Goal: Task Accomplishment & Management: Use online tool/utility

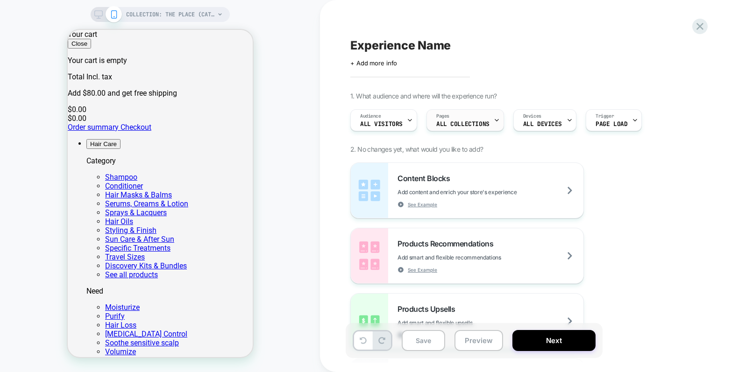
click at [0, 0] on span "ALL COLLECTIONS" at bounding box center [0, 0] width 0 height 0
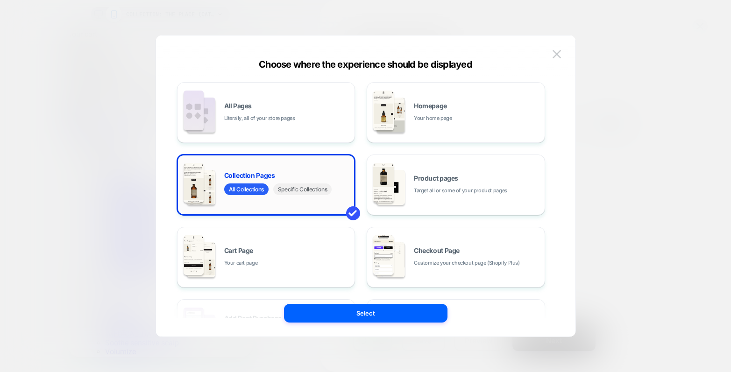
click at [120, 300] on span "Specific Collections" at bounding box center [78, 304] width 82 height 9
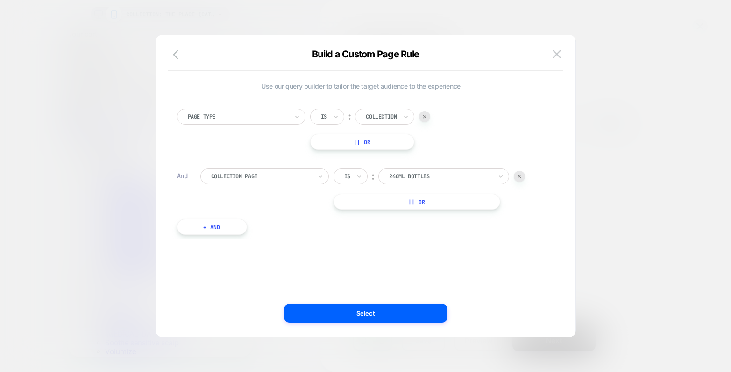
click at [415, 175] on div at bounding box center [440, 176] width 103 height 8
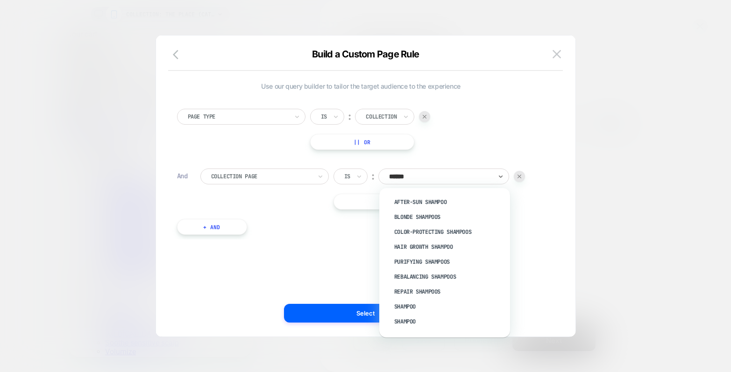
type input "*******"
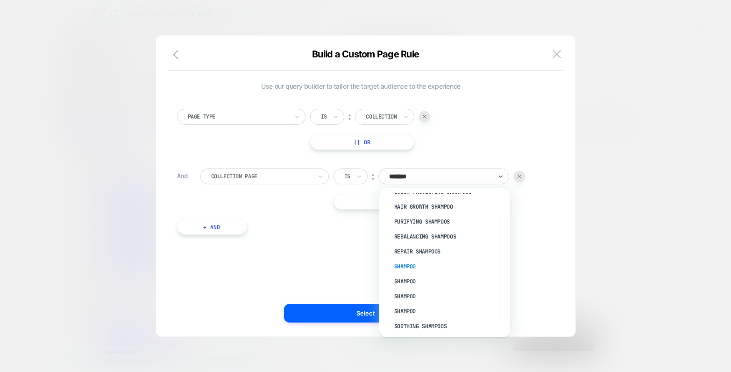
click at [424, 264] on div "Shampoo" at bounding box center [448, 266] width 121 height 15
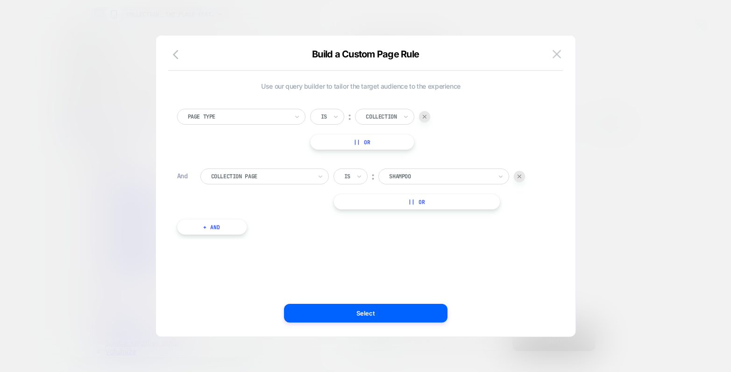
click at [410, 201] on button "|| Or" at bounding box center [416, 202] width 167 height 16
click at [416, 204] on div at bounding box center [440, 201] width 103 height 8
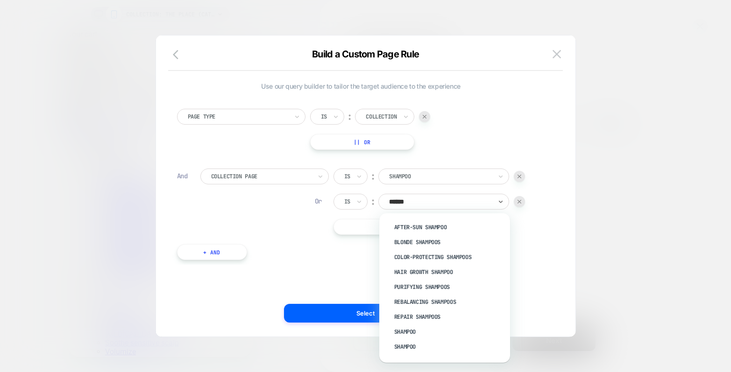
type input "*******"
click at [412, 341] on div "Shampoo" at bounding box center [448, 346] width 121 height 15
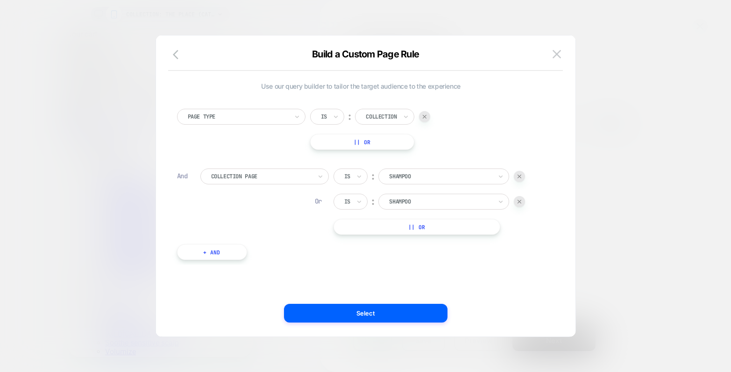
click at [426, 226] on button "|| Or" at bounding box center [416, 227] width 167 height 16
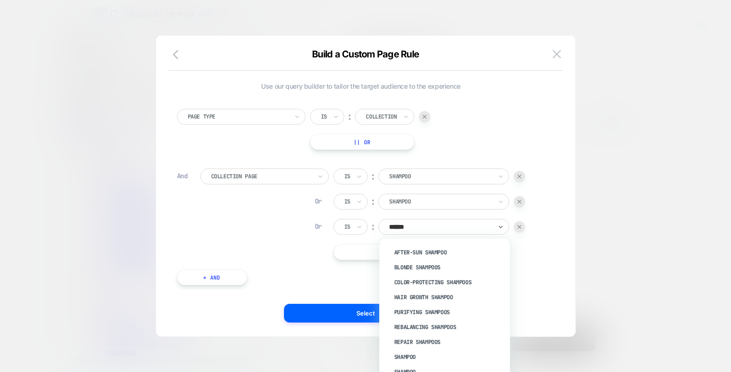
type input "*******"
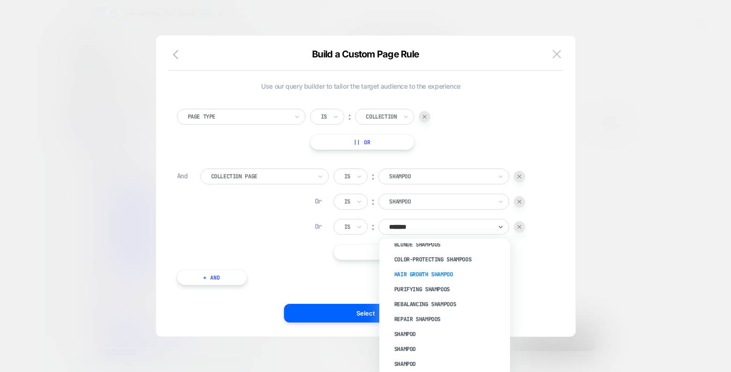
scroll to position [23, 0]
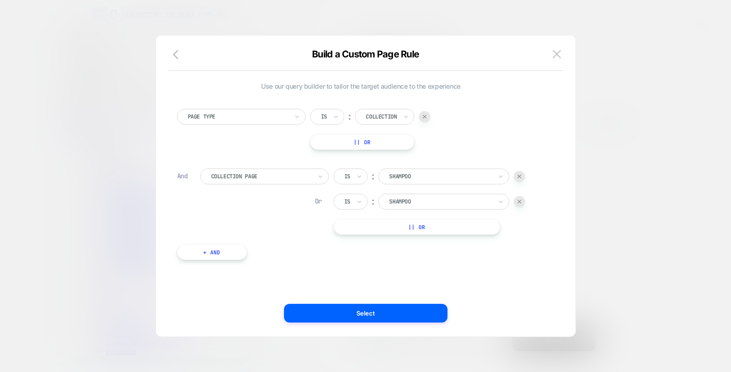
click at [446, 176] on div at bounding box center [440, 176] width 103 height 8
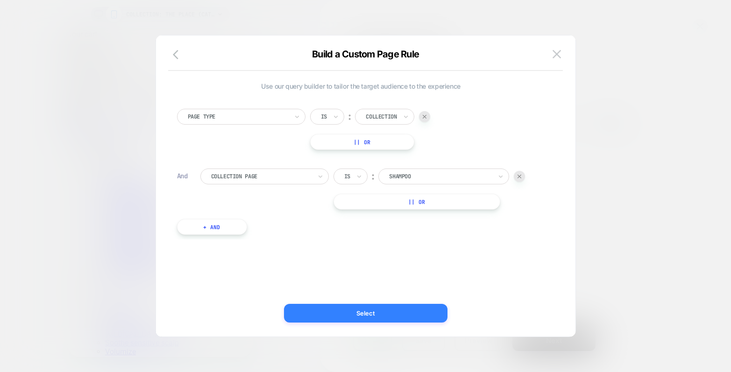
click at [410, 315] on button "Select" at bounding box center [365, 313] width 163 height 19
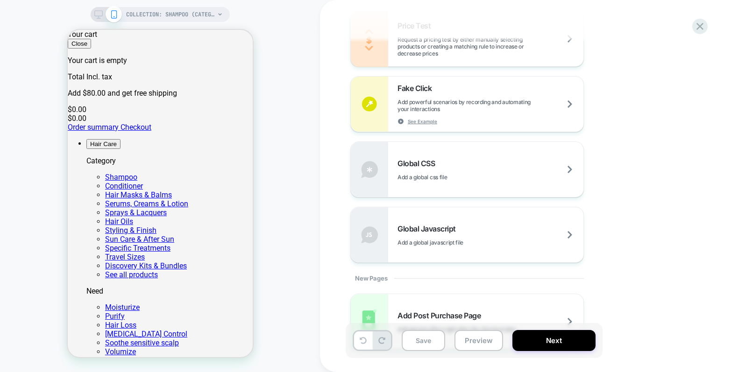
scroll to position [603, 0]
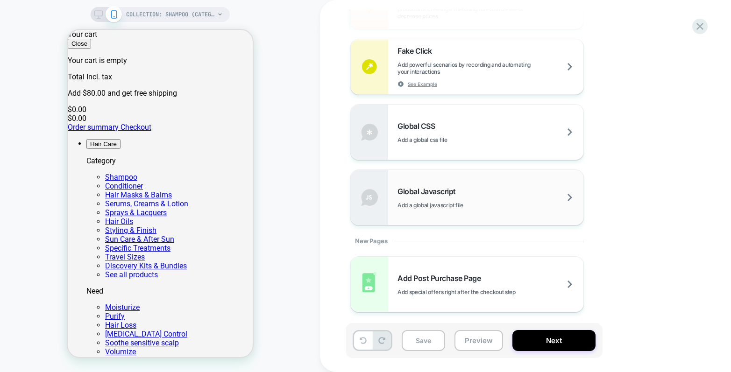
click at [465, 203] on span "Add a global javascript file" at bounding box center [453, 205] width 113 height 7
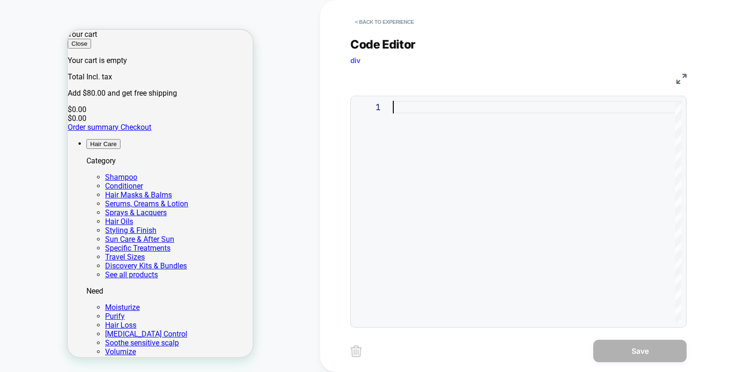
click at [425, 108] on div at bounding box center [537, 212] width 289 height 222
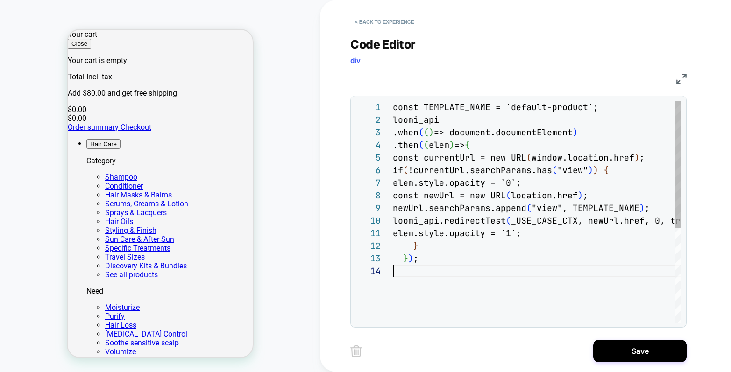
scroll to position [38, 0]
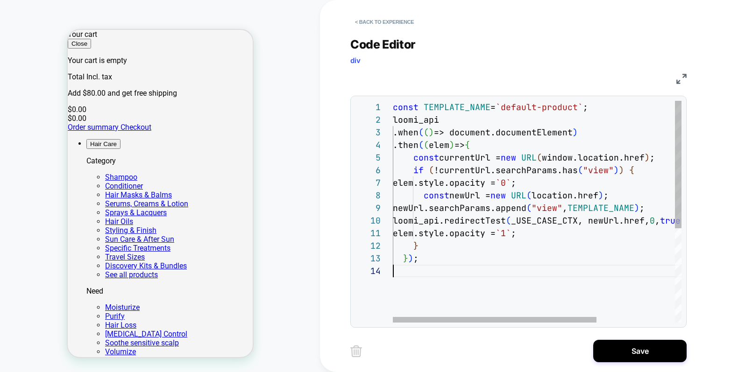
click at [526, 108] on div "const TEMPLATE_NAME = `default-product` ; loomi_api .when ( ( ) => document.doc…" at bounding box center [593, 294] width 400 height 386
drag, startPoint x: 526, startPoint y: 108, endPoint x: 561, endPoint y: 109, distance: 35.0
click at [561, 109] on div "const TEMPLATE_NAME = `default-product` ; loomi_api .when ( ( ) => document.doc…" at bounding box center [593, 294] width 400 height 386
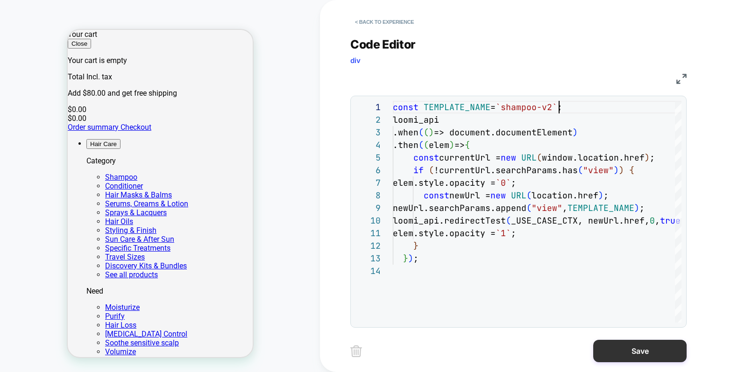
type textarea "**********"
click at [649, 348] on button "Save" at bounding box center [639, 351] width 93 height 22
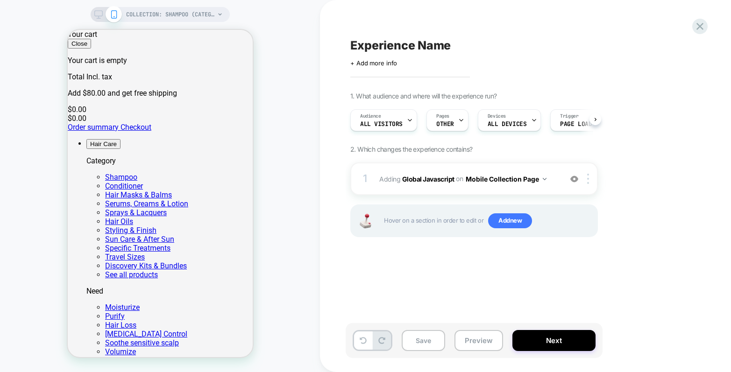
scroll to position [0, 0]
click at [483, 335] on button "Preview" at bounding box center [478, 340] width 49 height 21
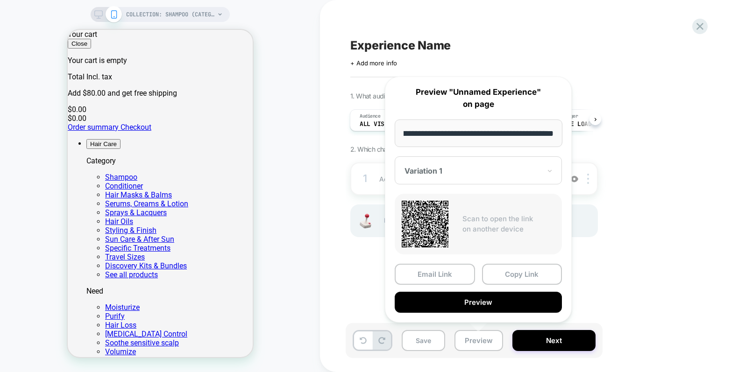
scroll to position [0, 0]
click at [629, 309] on div "Experience Name Click to edit experience details + Add more info 1. What audien…" at bounding box center [520, 185] width 350 height 353
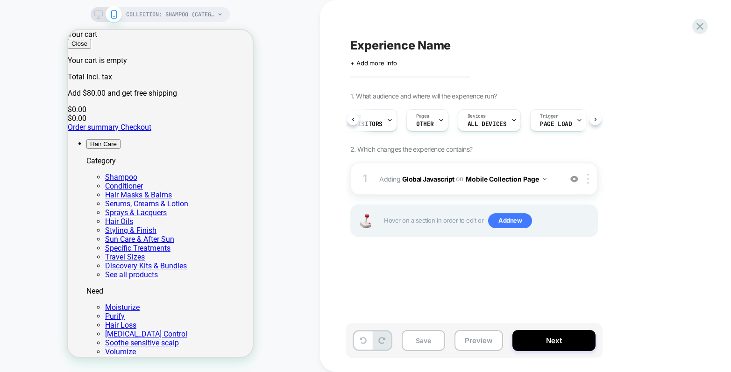
scroll to position [0, 25]
click at [497, 125] on span "ALL DEVICES" at bounding box center [482, 124] width 39 height 7
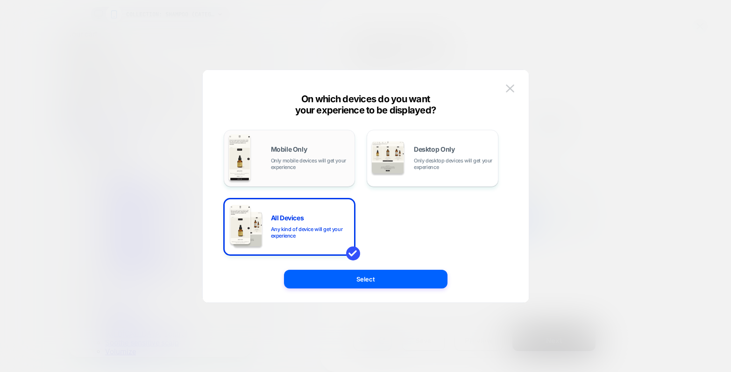
click at [322, 148] on div "Mobile Only Only mobile devices will get your experience" at bounding box center [310, 158] width 79 height 24
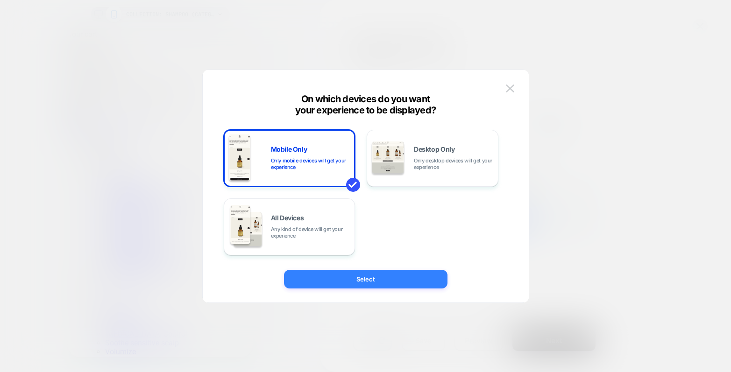
click at [402, 281] on button "Select" at bounding box center [365, 279] width 163 height 19
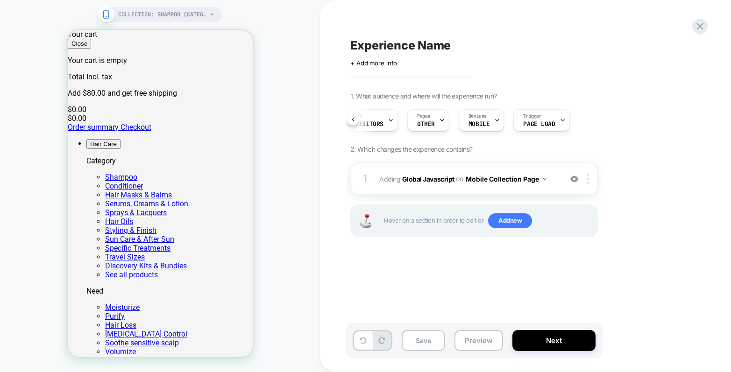
scroll to position [0, 16]
click at [550, 184] on span "Adding Global Javascript on Mobile Collection Page" at bounding box center [468, 179] width 178 height 14
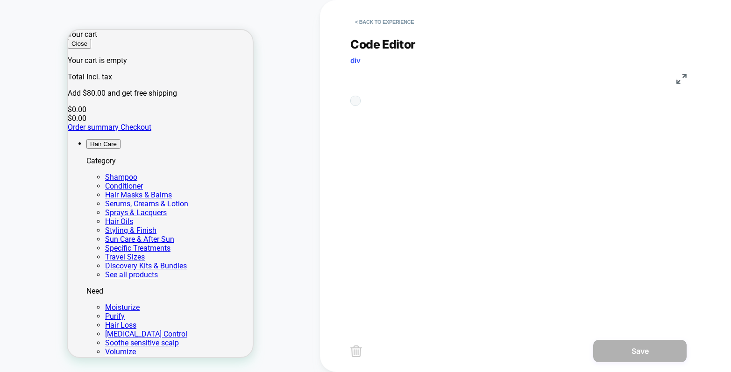
scroll to position [126, 0]
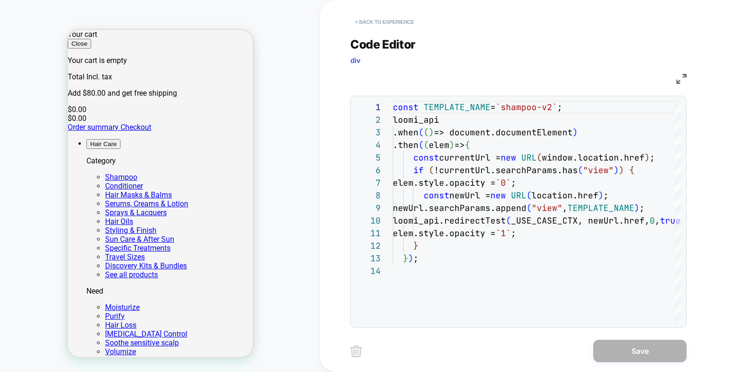
click at [383, 21] on button "< Back to experience" at bounding box center [384, 21] width 68 height 15
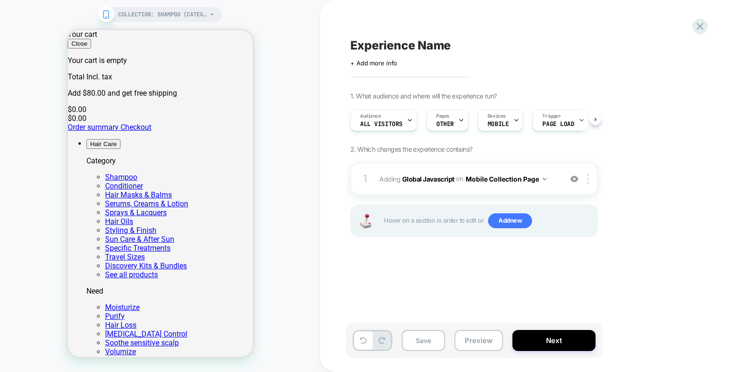
scroll to position [0, 0]
click at [556, 339] on button "Next" at bounding box center [553, 340] width 83 height 21
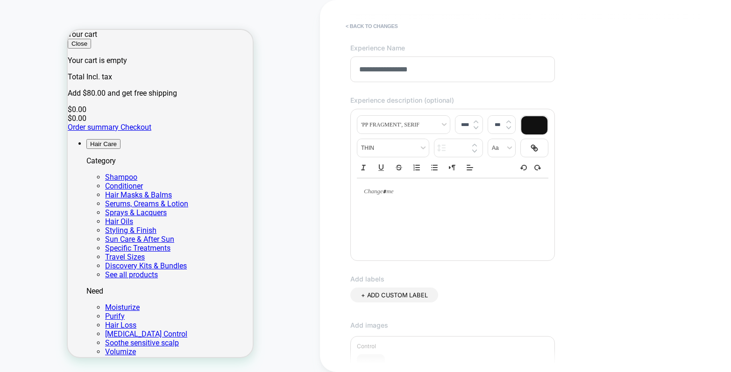
scroll to position [223, 0]
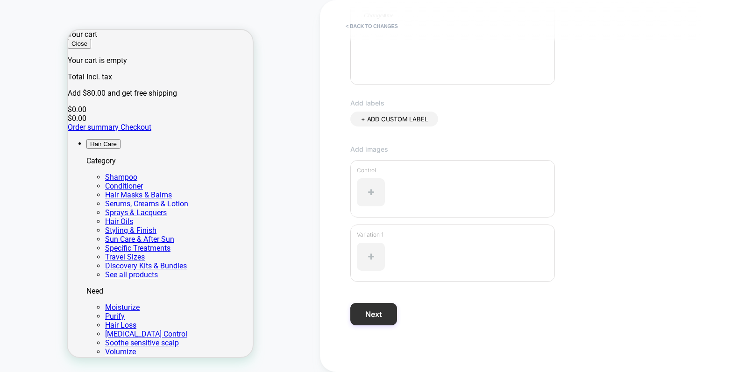
type input "**********"
click at [379, 307] on button "Next" at bounding box center [373, 314] width 47 height 22
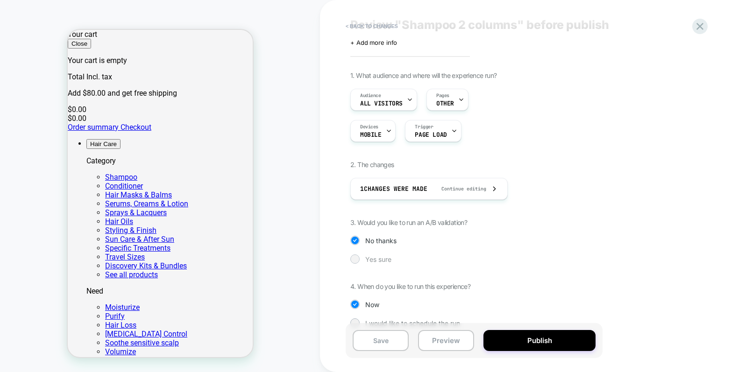
click at [367, 260] on span "Yes sure" at bounding box center [378, 259] width 26 height 8
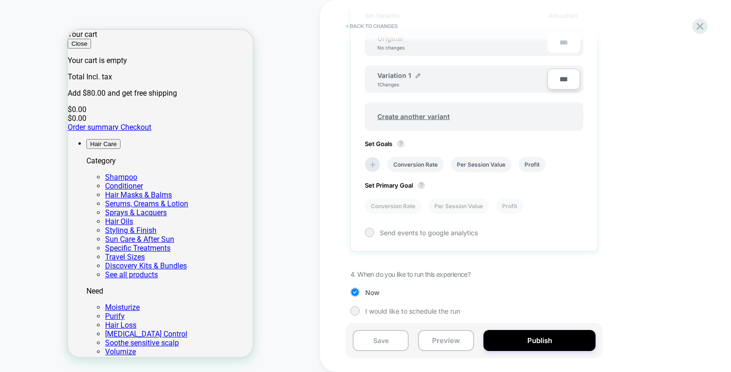
scroll to position [301, 0]
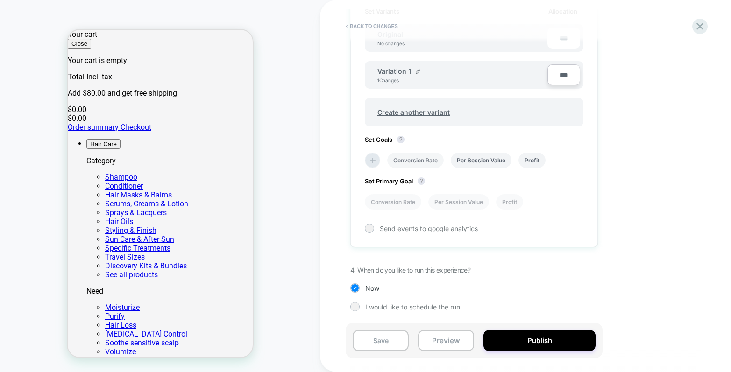
click at [414, 155] on li "Conversion Rate" at bounding box center [415, 160] width 56 height 15
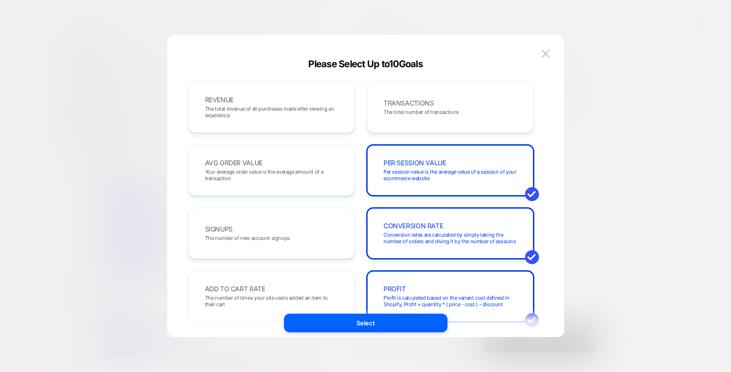
click at [677, 211] on div at bounding box center [365, 186] width 731 height 372
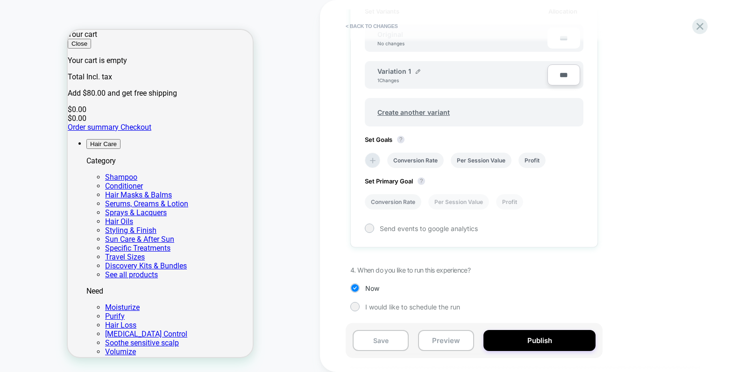
click at [389, 200] on li "Conversion Rate" at bounding box center [393, 201] width 56 height 15
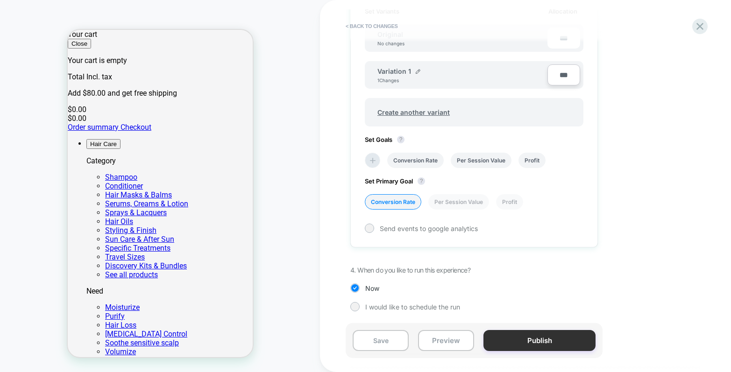
click at [535, 340] on button "Publish" at bounding box center [539, 340] width 112 height 21
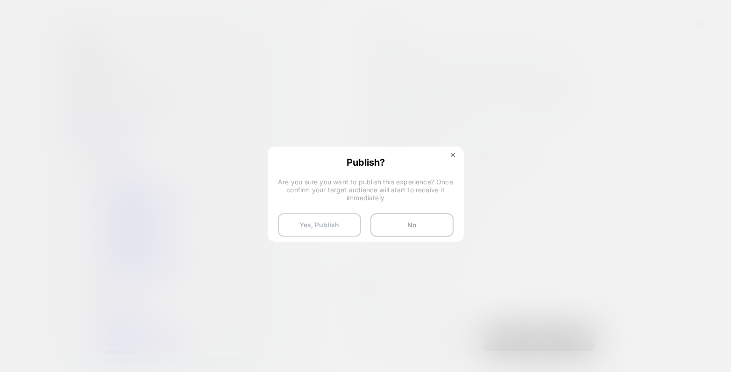
click at [319, 221] on button "Yes, Publish" at bounding box center [319, 224] width 83 height 23
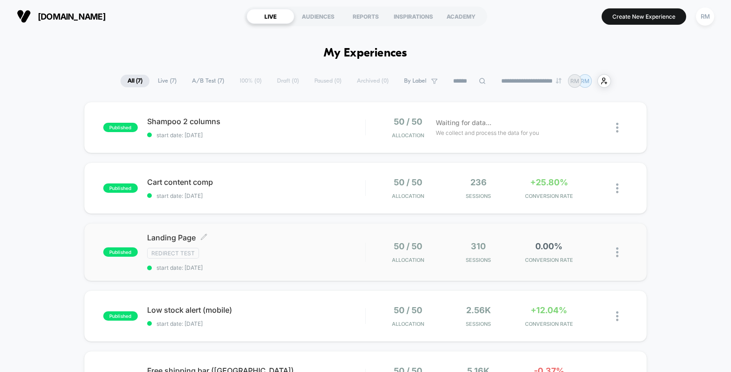
click at [319, 261] on div "Landing Page Click to edit experience details Click to edit experience details …" at bounding box center [256, 252] width 218 height 38
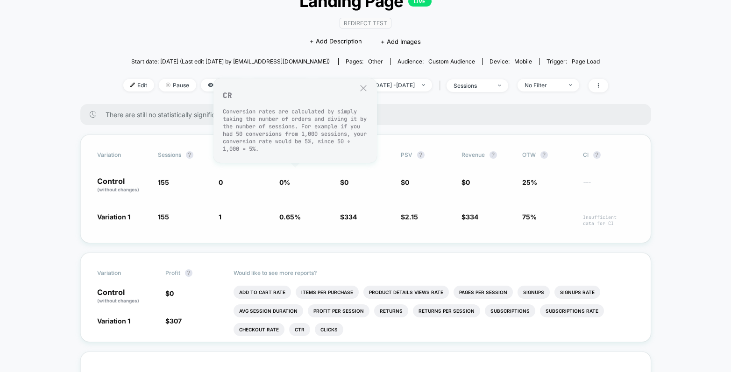
scroll to position [126, 0]
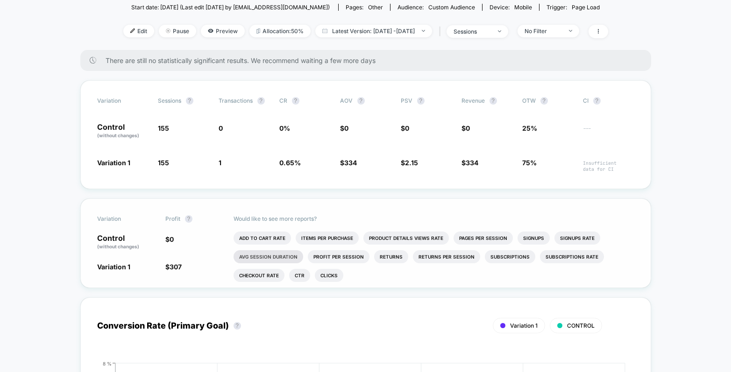
click at [266, 258] on li "Avg Session Duration" at bounding box center [268, 256] width 70 height 13
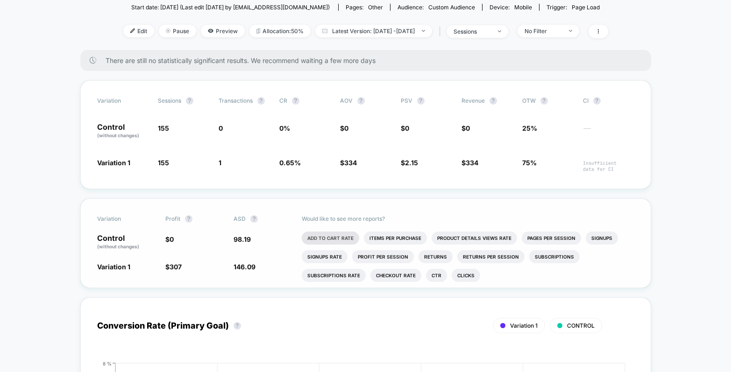
click at [337, 237] on li "Add To Cart Rate" at bounding box center [330, 238] width 57 height 13
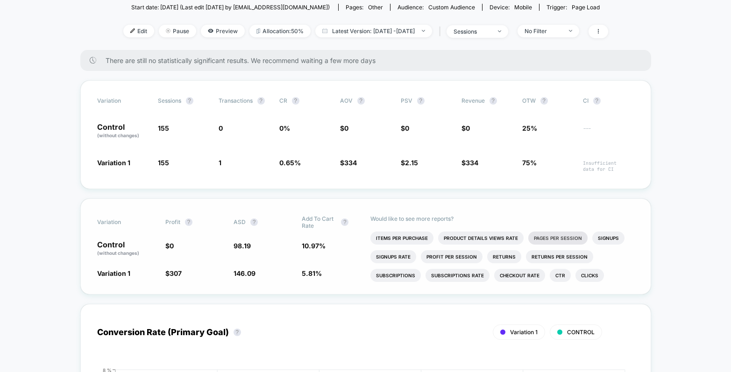
click at [547, 239] on li "Pages Per Session" at bounding box center [557, 238] width 59 height 13
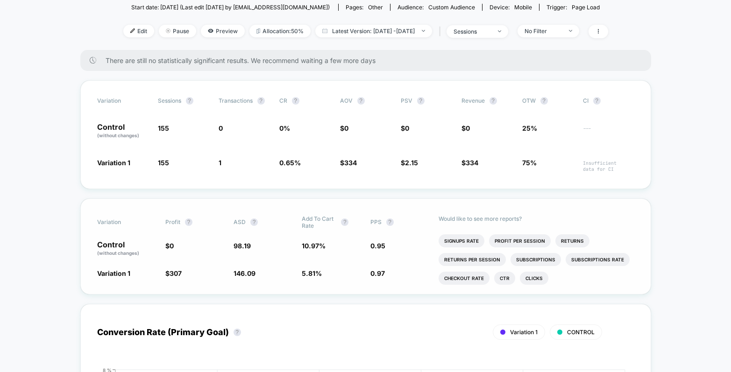
scroll to position [0, 0]
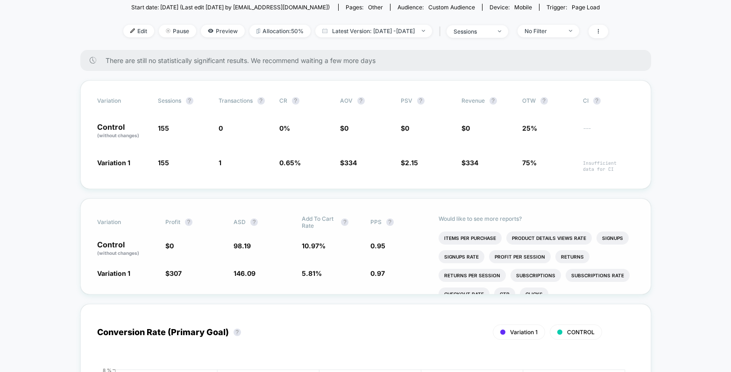
click at [179, 274] on span "307" at bounding box center [175, 273] width 12 height 8
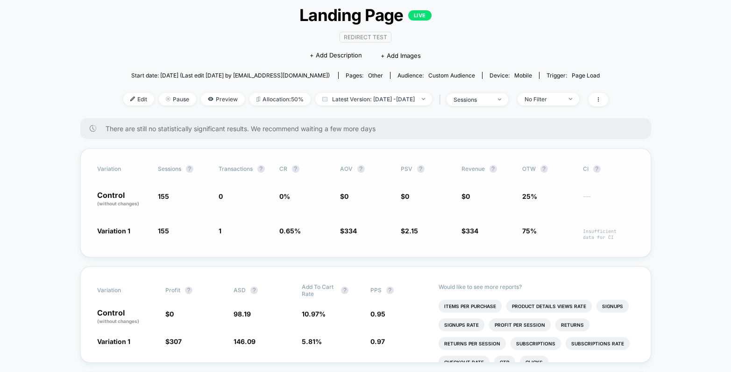
scroll to position [56, 0]
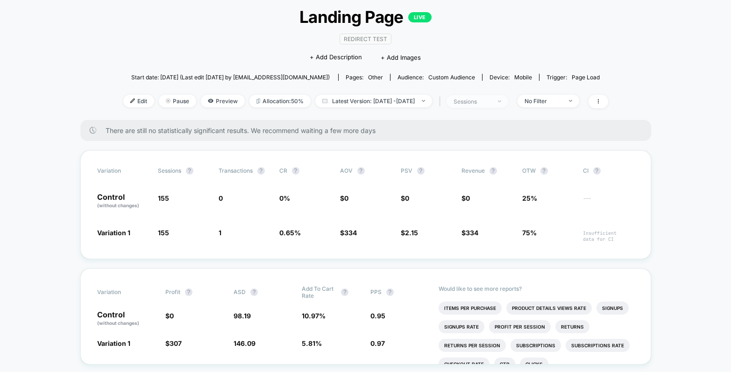
click at [491, 103] on div "sessions" at bounding box center [471, 101] width 37 height 7
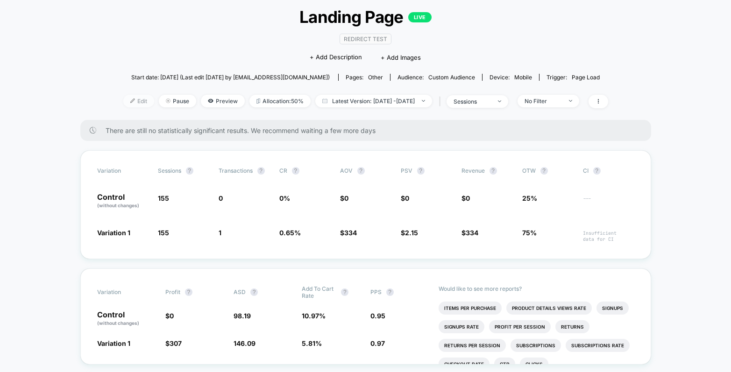
click at [123, 98] on span "Edit" at bounding box center [138, 101] width 31 height 13
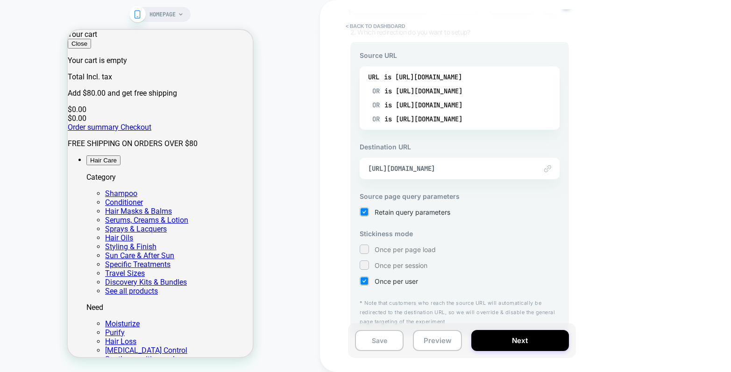
scroll to position [127, 0]
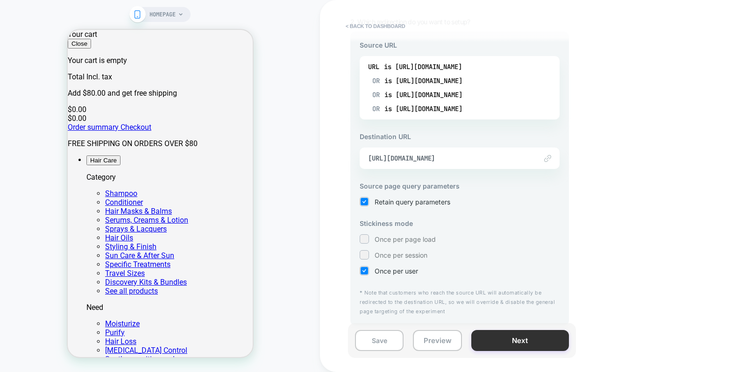
click at [496, 338] on button "Next" at bounding box center [520, 340] width 98 height 21
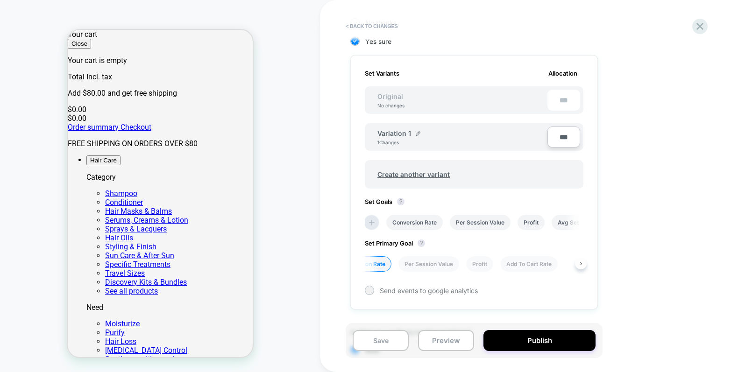
scroll to position [0, 32]
click at [371, 222] on icon at bounding box center [372, 223] width 6 height 6
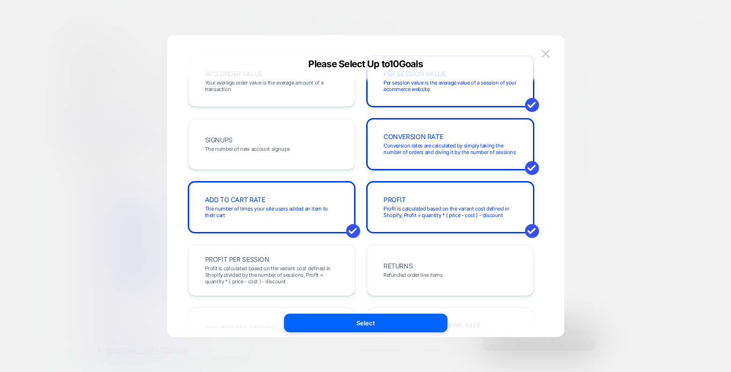
scroll to position [0, 0]
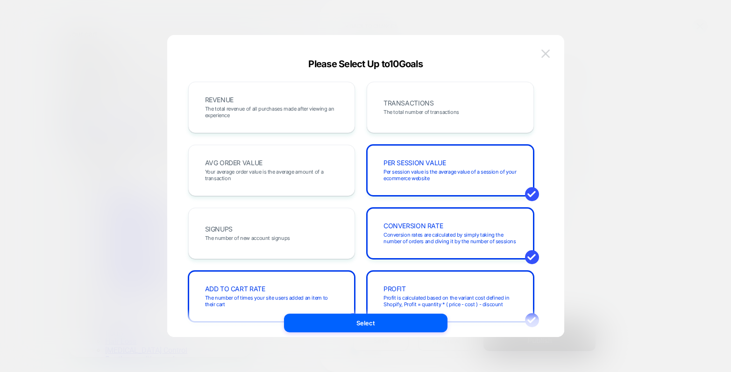
click at [546, 50] on img at bounding box center [545, 53] width 8 height 8
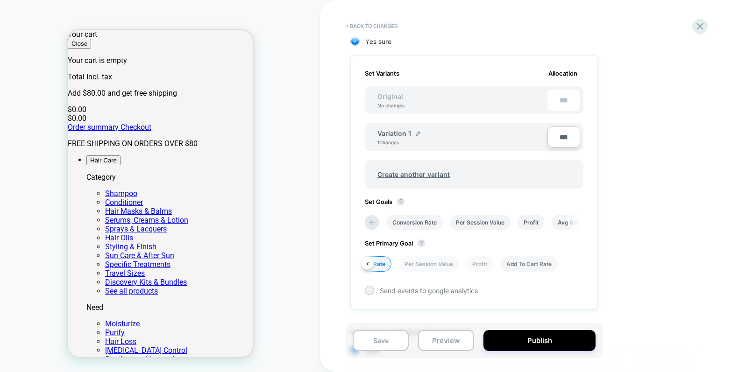
click at [526, 267] on li "Add To Cart Rate" at bounding box center [528, 263] width 57 height 15
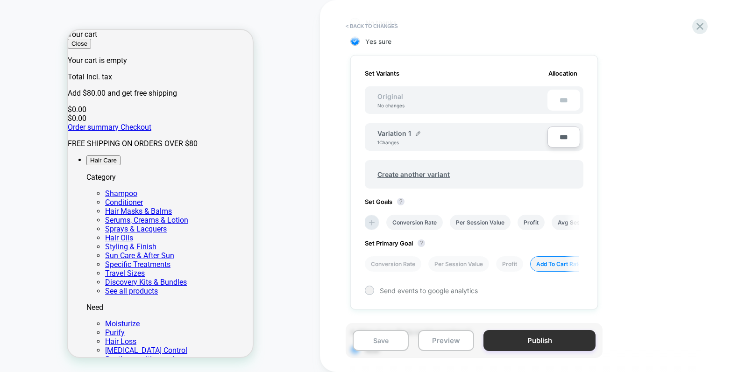
click at [498, 336] on button "Publish" at bounding box center [539, 340] width 112 height 21
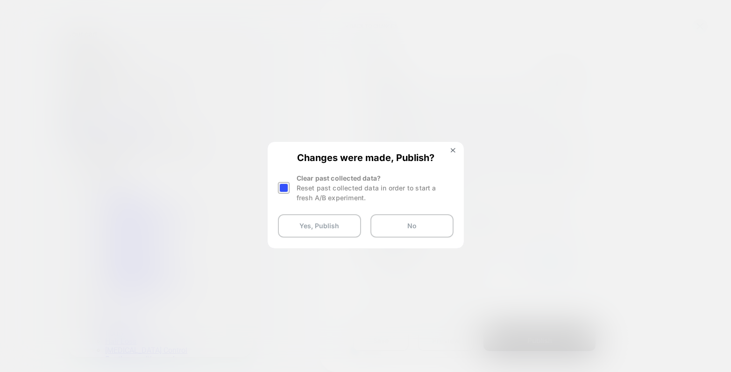
click at [282, 184] on div at bounding box center [284, 188] width 12 height 12
click at [339, 231] on button "Yes, Publish" at bounding box center [319, 225] width 83 height 23
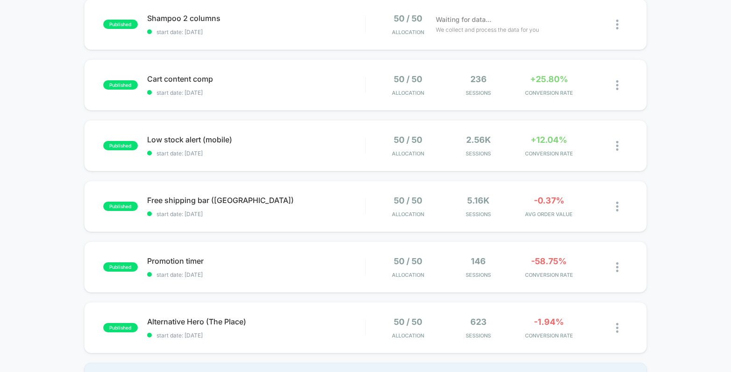
scroll to position [170, 0]
click at [332, 327] on div "Alternative Hero (The Place) Click to edit experience details Click to edit exp…" at bounding box center [256, 328] width 218 height 22
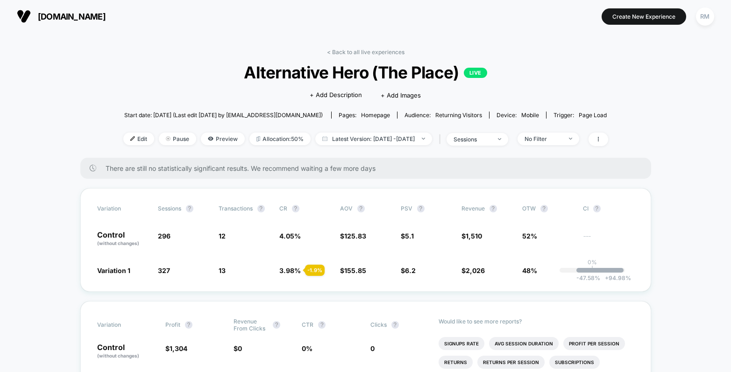
click at [362, 52] on link "< Back to all live experiences" at bounding box center [365, 52] width 77 height 7
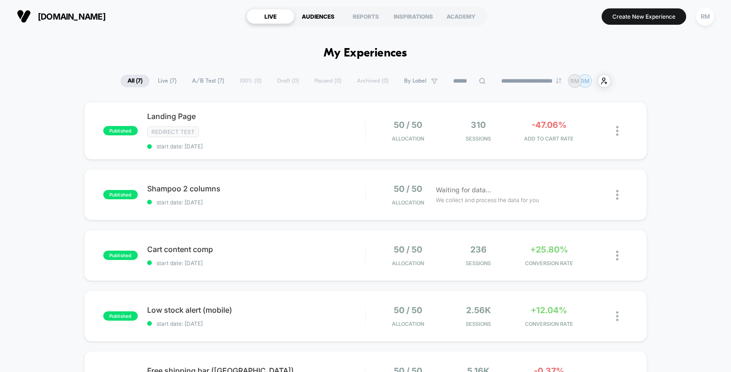
click at [323, 16] on div "AUDIENCES" at bounding box center [318, 16] width 48 height 15
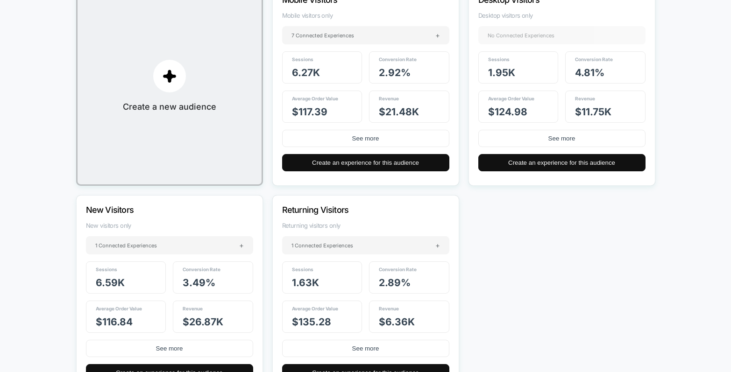
scroll to position [38, 0]
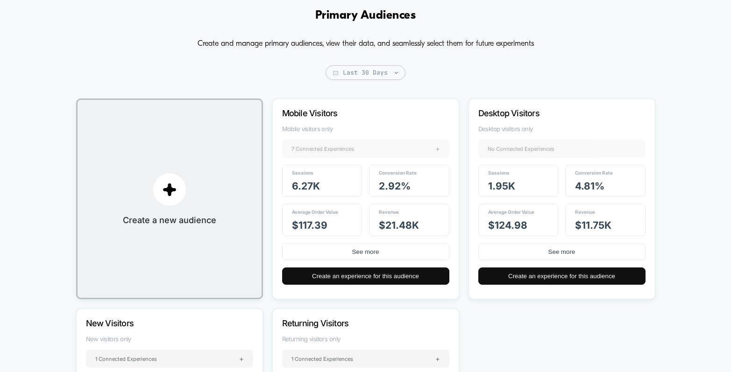
click at [344, 146] on span "7 Connected Experiences" at bounding box center [322, 149] width 63 height 7
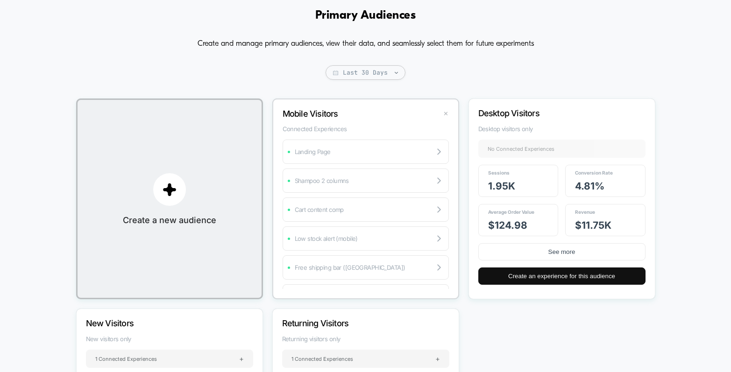
click at [444, 114] on button "✕" at bounding box center [445, 114] width 11 height 8
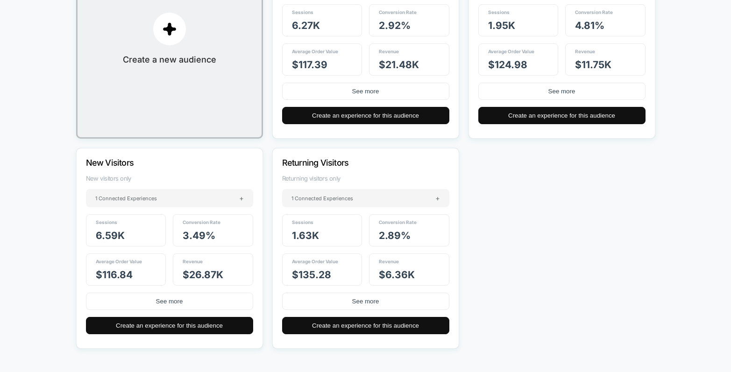
scroll to position [39, 0]
